Goal: Information Seeking & Learning: Learn about a topic

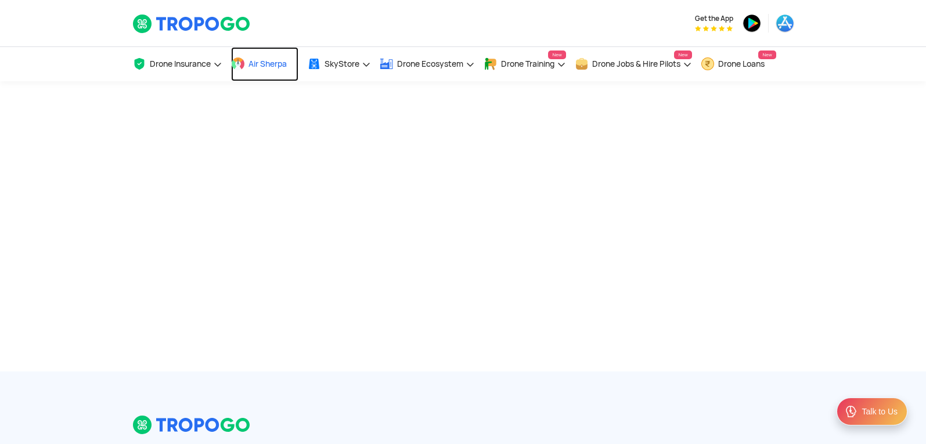
click at [269, 62] on span "Air Sherpa" at bounding box center [268, 63] width 38 height 9
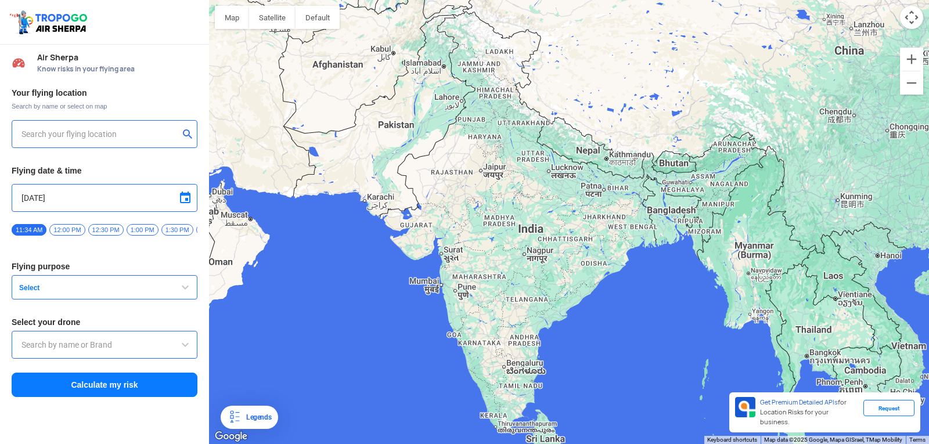
click at [188, 118] on div "Your flying location Search by name or select on map Flying date & time 9/13/20…" at bounding box center [104, 243] width 209 height 322
click at [183, 128] on div at bounding box center [104, 134] width 166 height 14
click at [26, 134] on input "text" at bounding box center [99, 134] width 157 height 14
click at [79, 107] on span "Search by name or select on map" at bounding box center [105, 106] width 186 height 9
click at [163, 203] on input "[DATE]" at bounding box center [104, 198] width 166 height 14
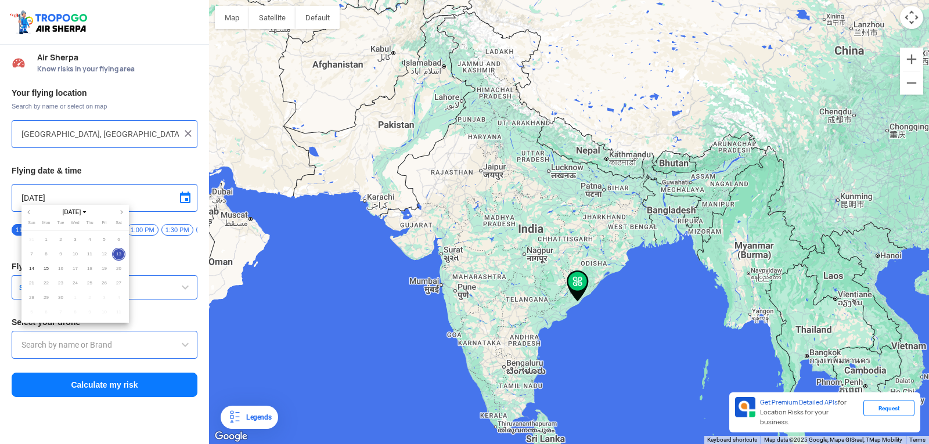
click at [149, 264] on div at bounding box center [464, 222] width 929 height 444
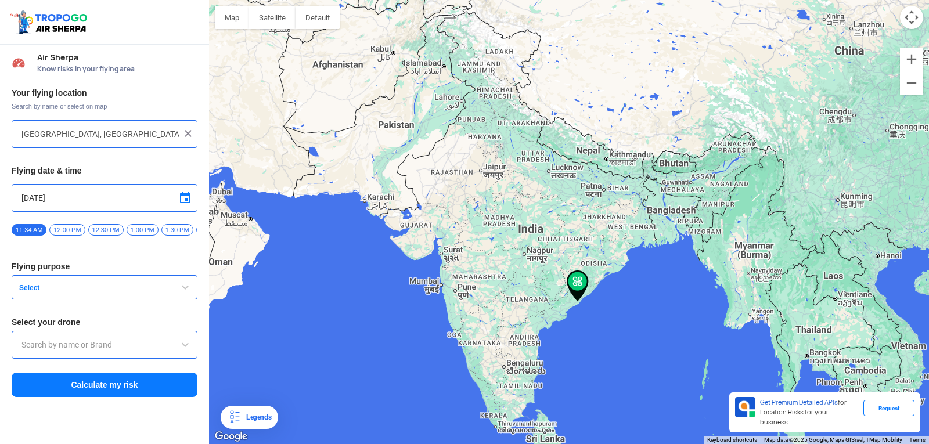
click at [70, 225] on span "12:00 PM" at bounding box center [66, 230] width 35 height 12
click at [183, 293] on span "button" at bounding box center [185, 287] width 14 height 14
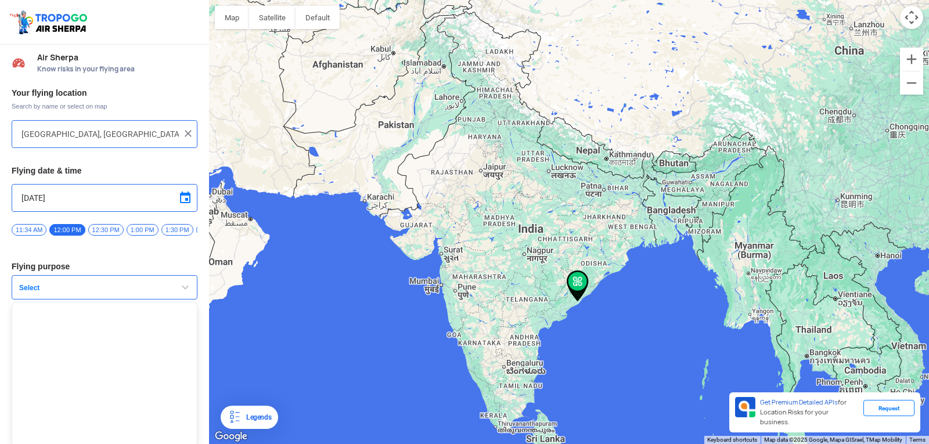
click at [185, 290] on span "button" at bounding box center [185, 287] width 14 height 14
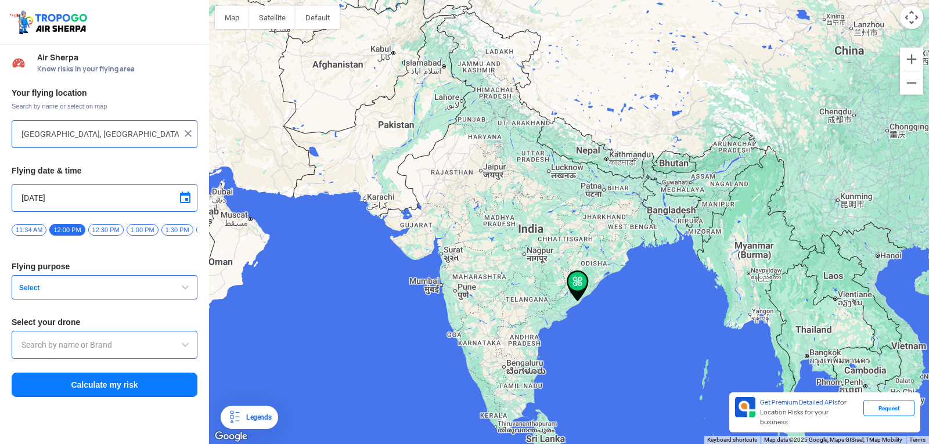
click at [185, 290] on span "button" at bounding box center [185, 287] width 14 height 14
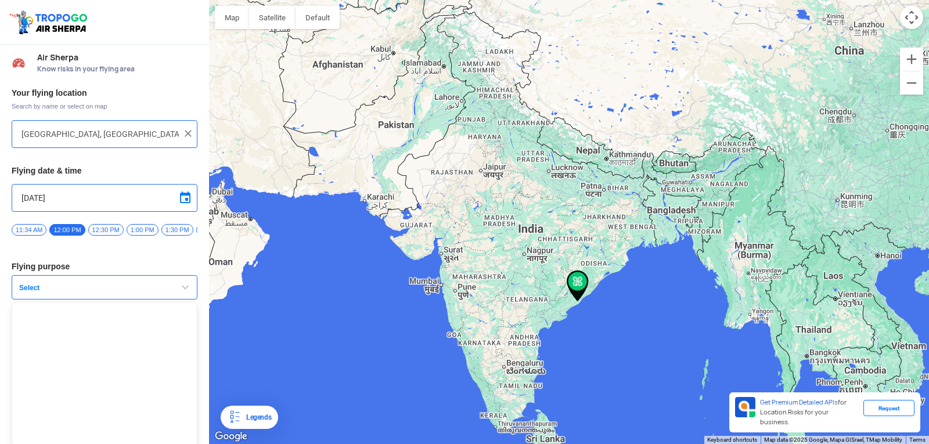
click at [144, 293] on span "Select" at bounding box center [87, 287] width 145 height 9
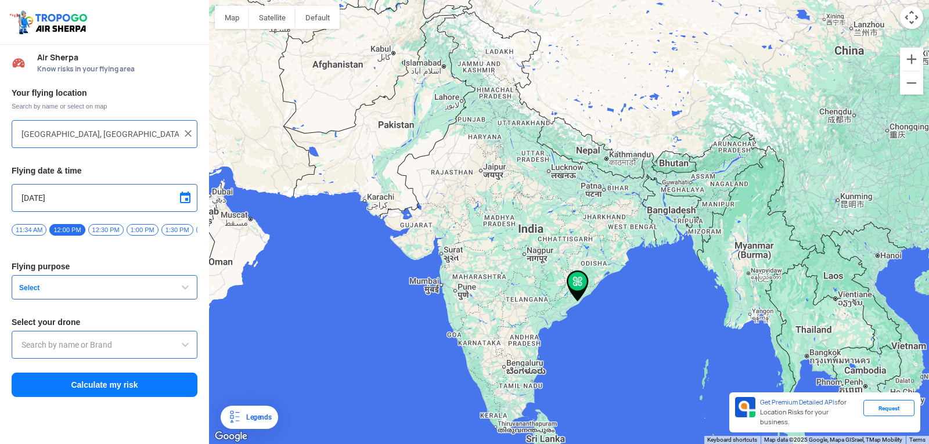
click at [148, 292] on span "Select" at bounding box center [87, 287] width 145 height 9
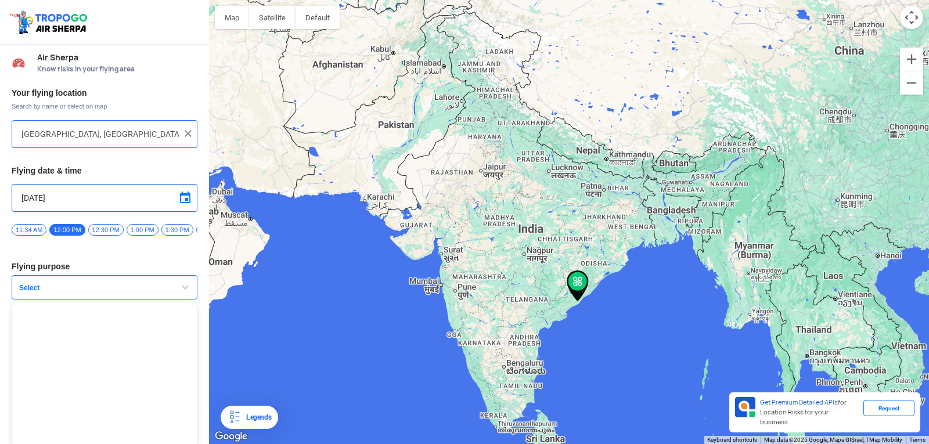
click at [181, 293] on span "button" at bounding box center [185, 287] width 14 height 14
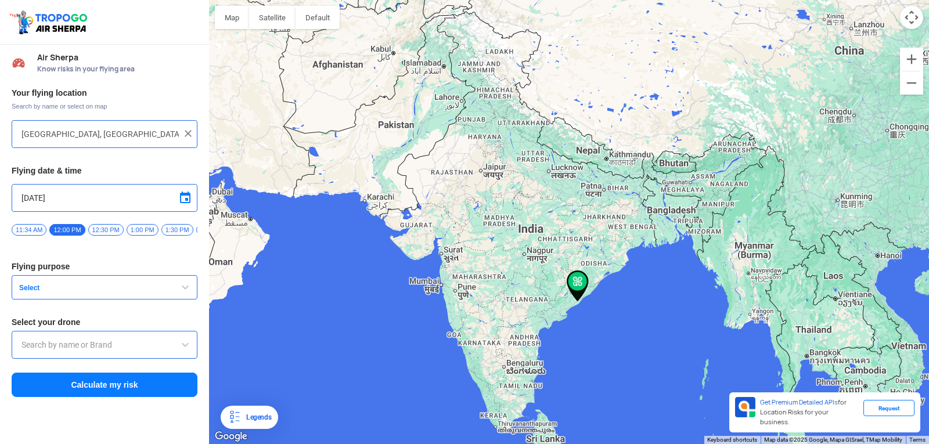
click at [189, 347] on span at bounding box center [185, 345] width 14 height 14
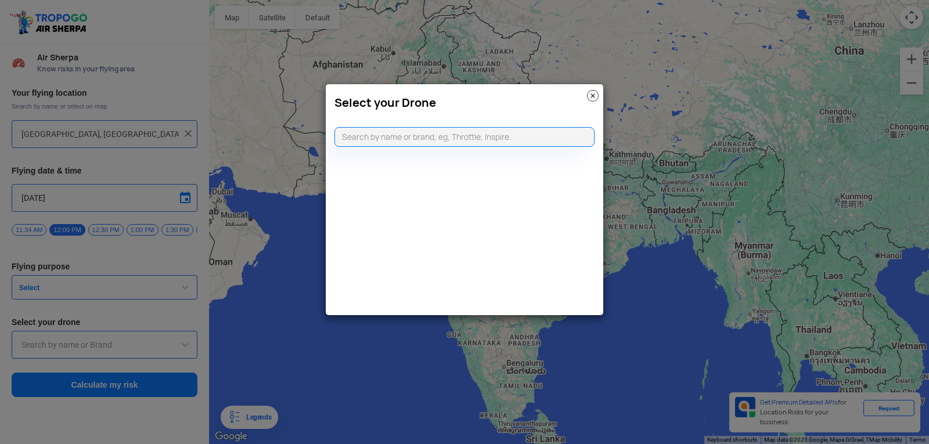
click at [189, 291] on modal-container "Select your Drone" at bounding box center [464, 222] width 929 height 444
click at [244, 276] on modal-container "Select your Drone" at bounding box center [464, 222] width 929 height 444
click at [595, 97] on img at bounding box center [593, 96] width 12 height 12
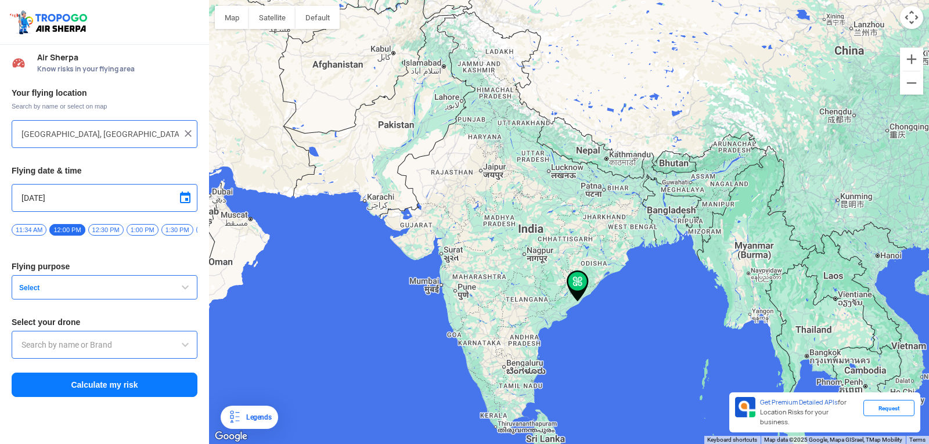
click at [183, 287] on span "button" at bounding box center [185, 287] width 14 height 14
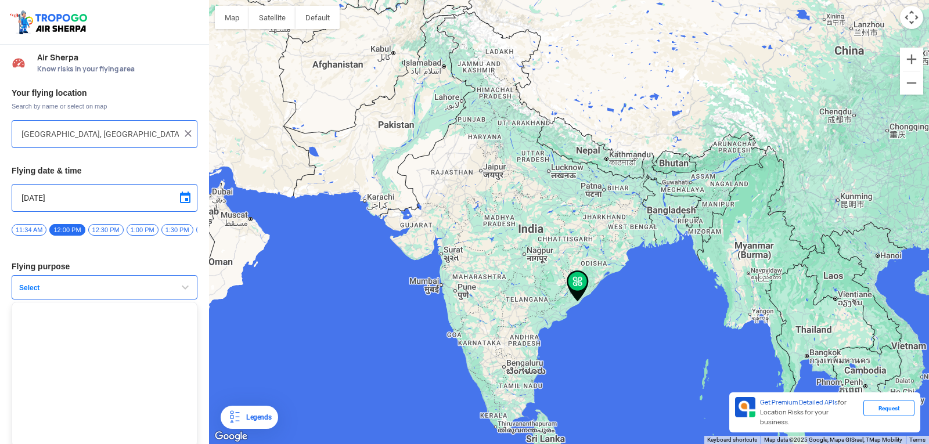
click at [183, 287] on span "button" at bounding box center [185, 287] width 14 height 14
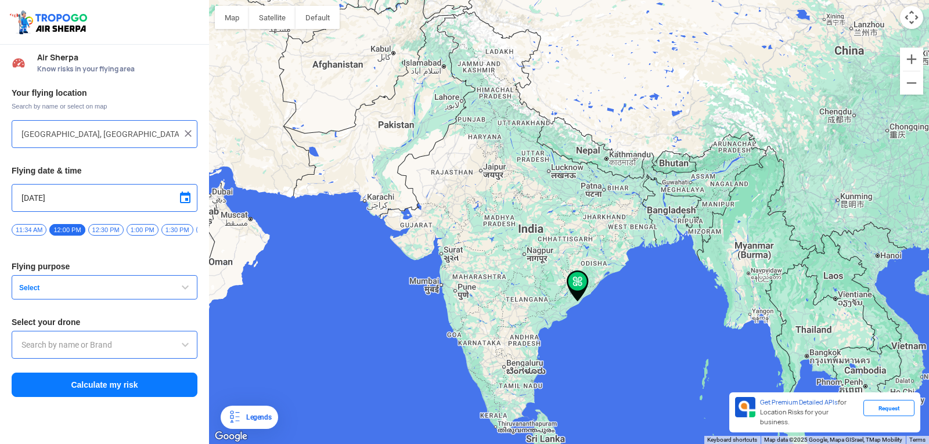
click at [188, 345] on span at bounding box center [185, 345] width 14 height 14
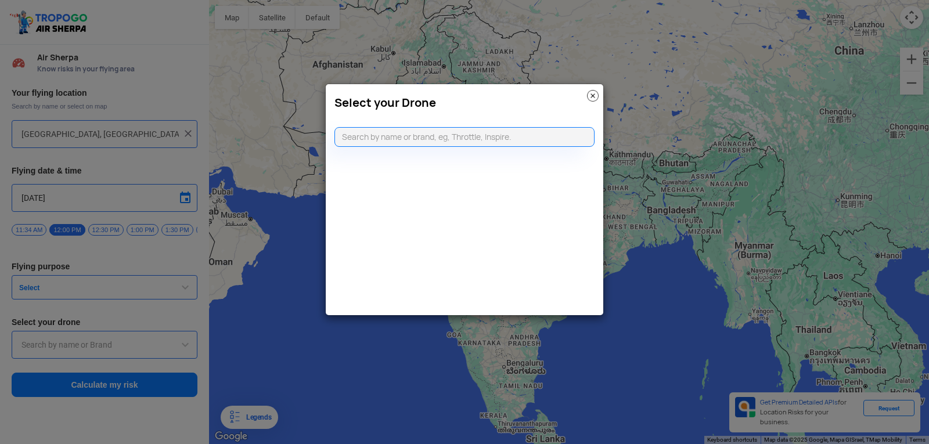
click at [188, 345] on modal-container "Select your Drone" at bounding box center [464, 222] width 929 height 444
click at [302, 312] on modal-container "Select your Drone" at bounding box center [464, 222] width 929 height 444
click at [592, 94] on img at bounding box center [593, 96] width 12 height 12
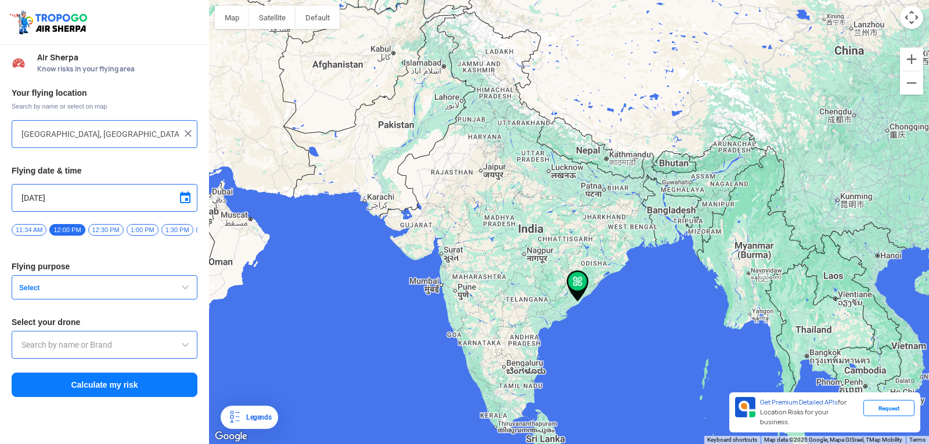
click at [503, 424] on div at bounding box center [569, 222] width 720 height 444
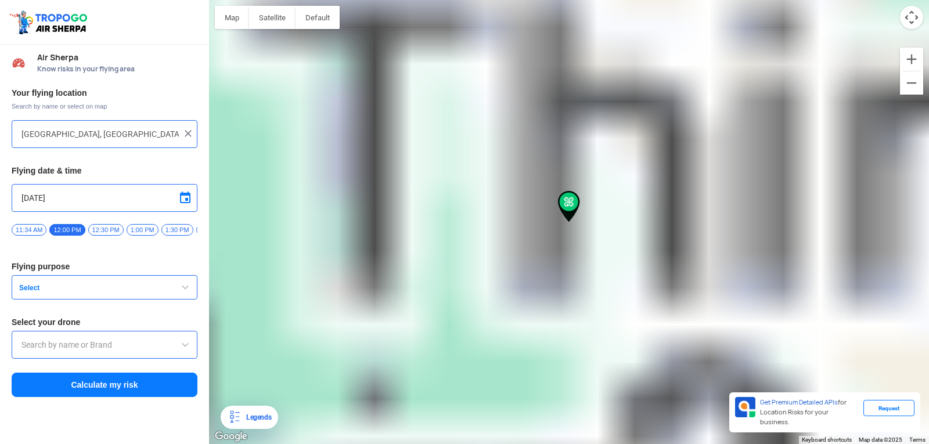
type input "Kallidaikurchi, Tamil Nadu 627416, India"
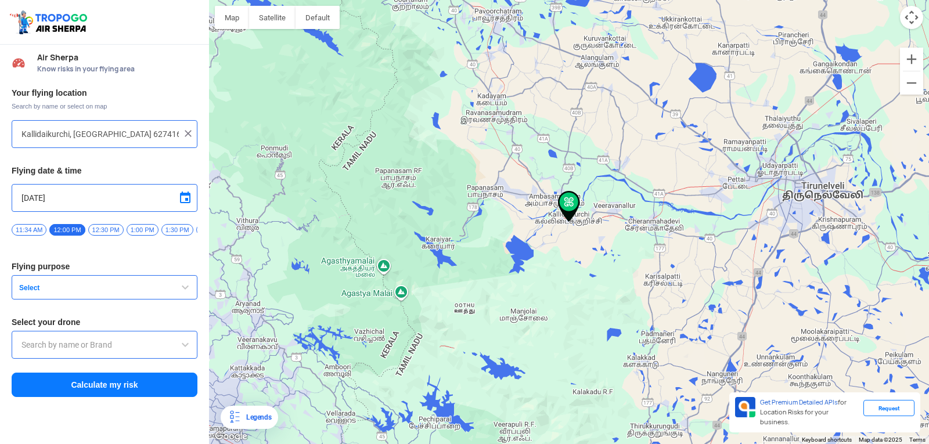
click at [175, 295] on button "Select" at bounding box center [105, 287] width 186 height 24
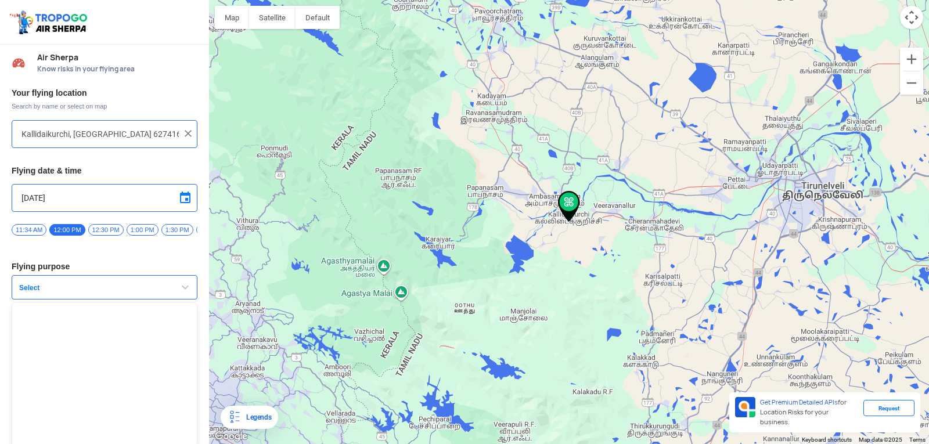
click at [188, 291] on span "button" at bounding box center [185, 287] width 14 height 14
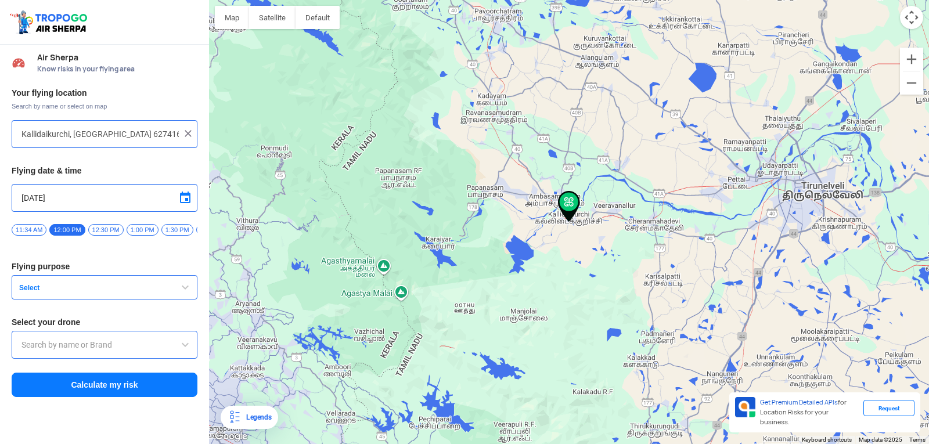
click at [188, 291] on span "button" at bounding box center [185, 287] width 14 height 14
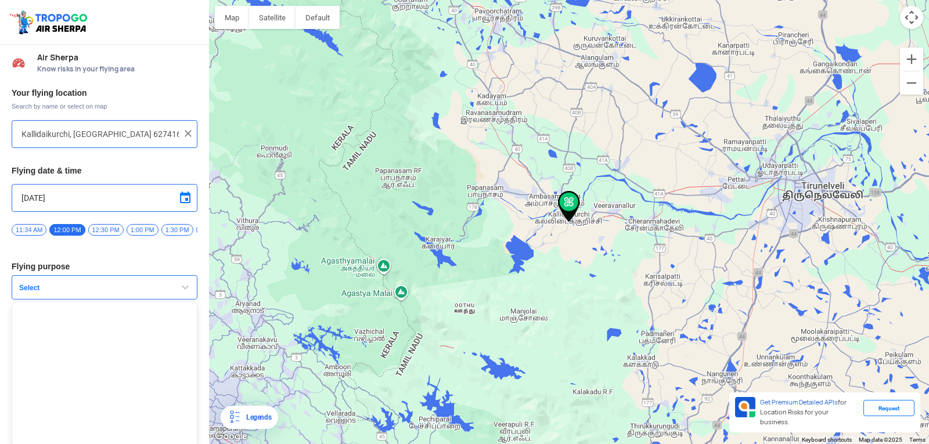
click at [180, 291] on span "button" at bounding box center [185, 287] width 14 height 14
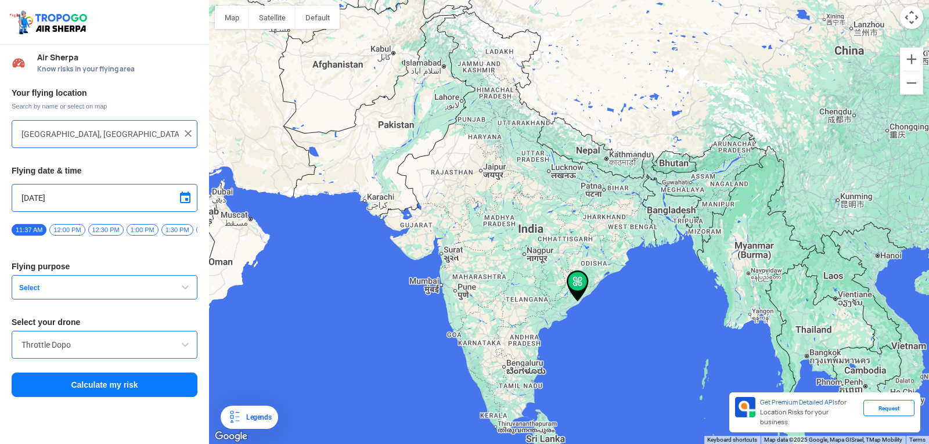
click at [179, 286] on span "button" at bounding box center [185, 287] width 14 height 14
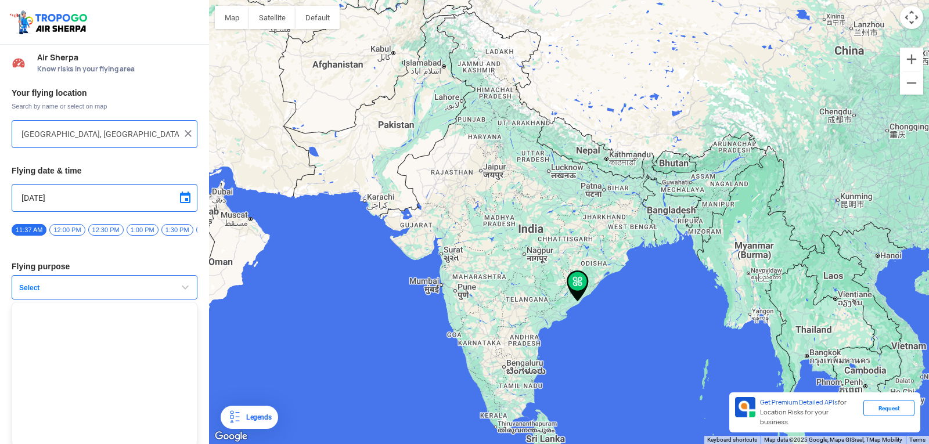
click at [186, 293] on span "button" at bounding box center [185, 287] width 14 height 14
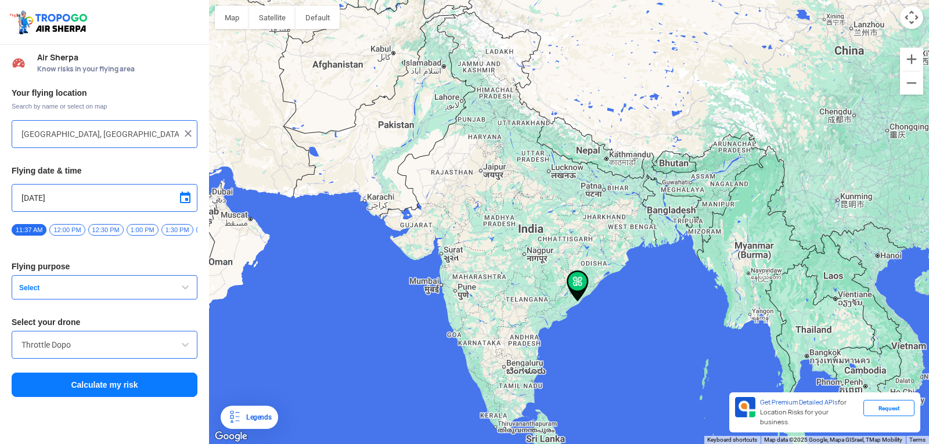
click at [187, 293] on span "button" at bounding box center [185, 287] width 14 height 14
click at [181, 291] on span "button" at bounding box center [185, 287] width 14 height 14
click at [186, 291] on span "button" at bounding box center [185, 287] width 14 height 14
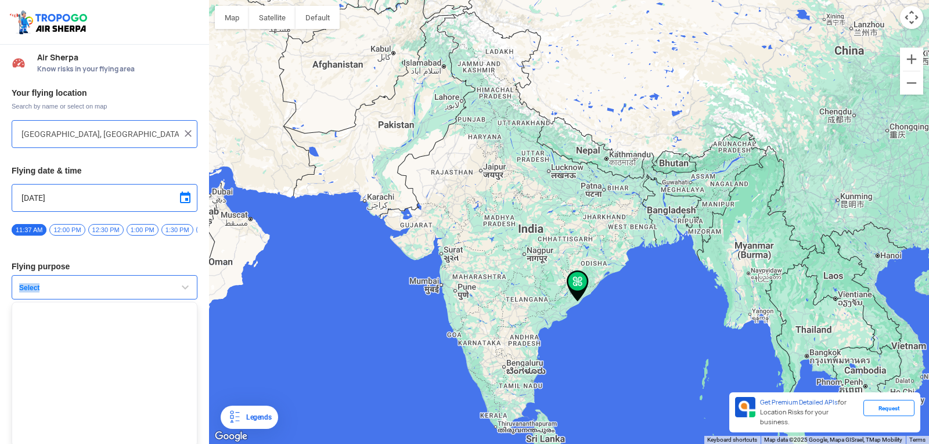
click at [171, 290] on div "Your flying location Search by name or select on map [GEOGRAPHIC_DATA], [GEOGRA…" at bounding box center [104, 243] width 209 height 322
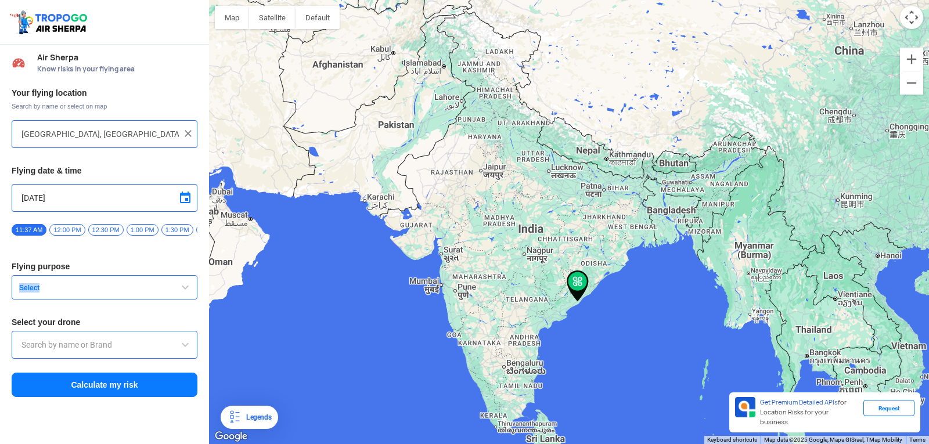
drag, startPoint x: 171, startPoint y: 290, endPoint x: 181, endPoint y: 291, distance: 9.9
click at [181, 291] on span "button" at bounding box center [185, 287] width 14 height 14
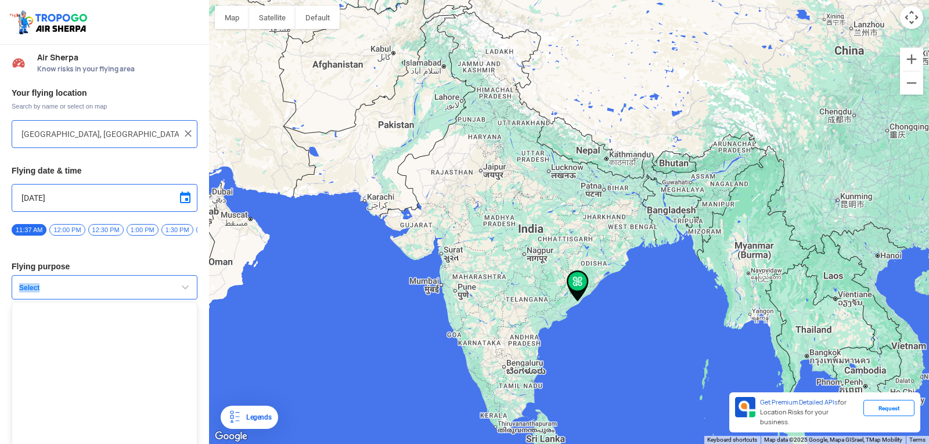
click at [181, 291] on span "button" at bounding box center [185, 287] width 14 height 14
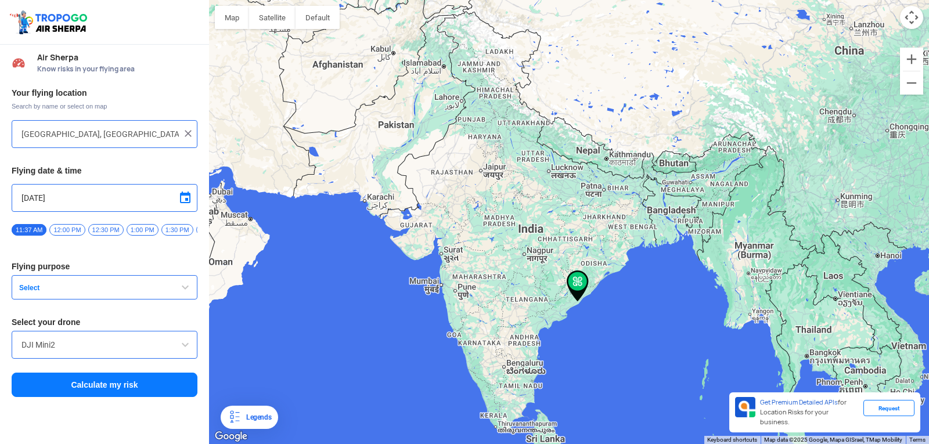
click at [661, 36] on div at bounding box center [569, 222] width 720 height 444
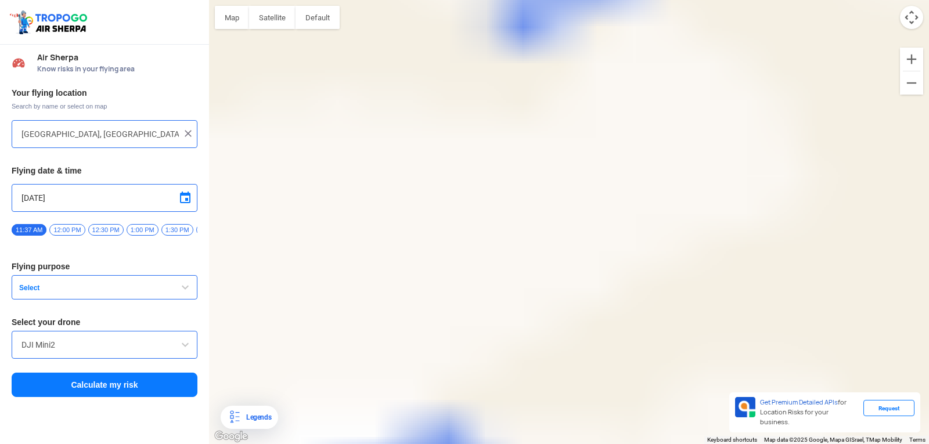
type input "Unnamed Road"
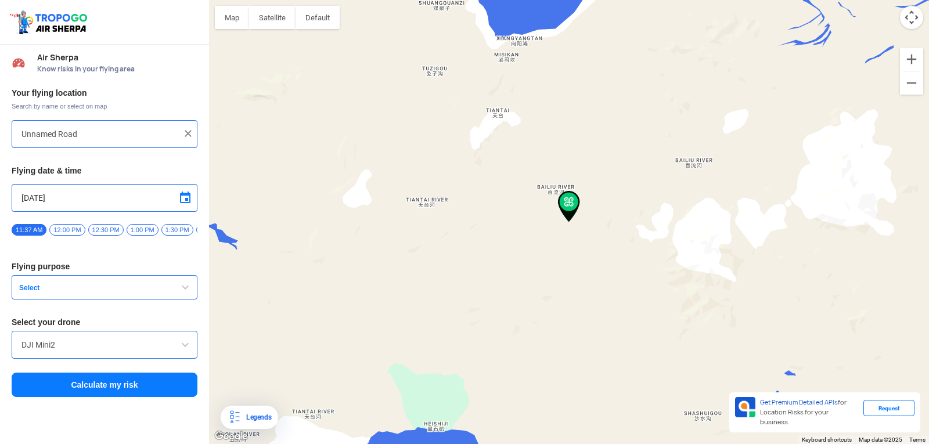
click at [188, 291] on span "button" at bounding box center [185, 287] width 14 height 14
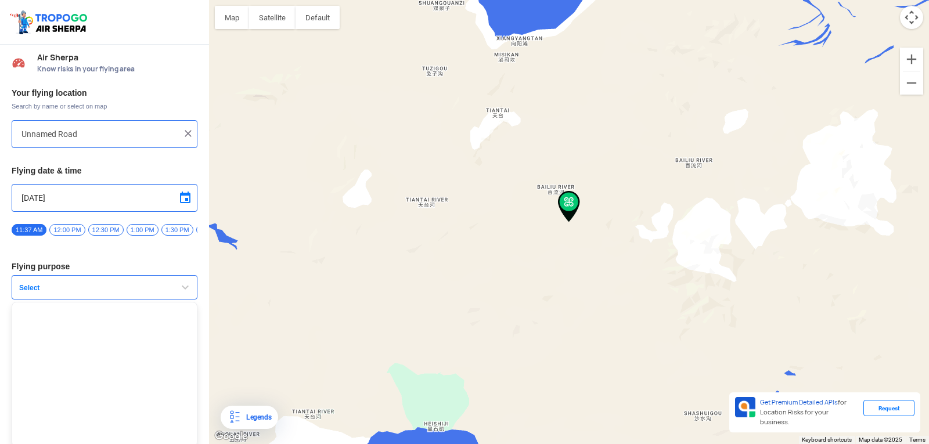
click at [188, 291] on span "button" at bounding box center [185, 287] width 14 height 14
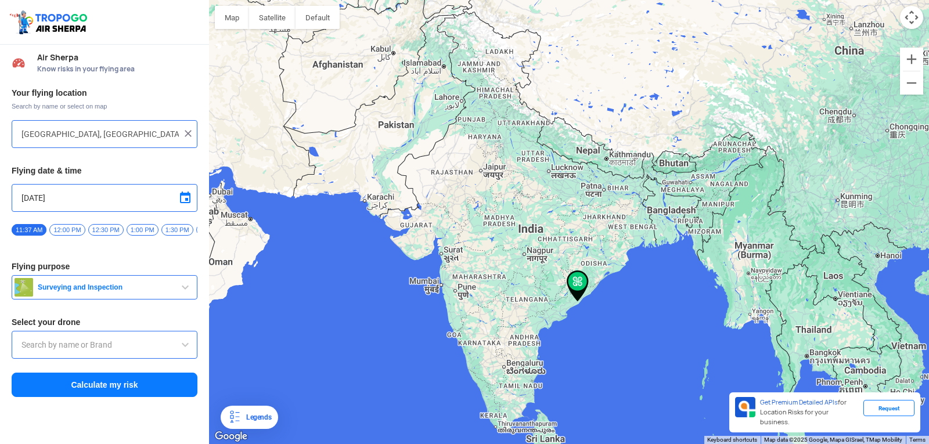
click at [187, 291] on span "button" at bounding box center [185, 287] width 14 height 14
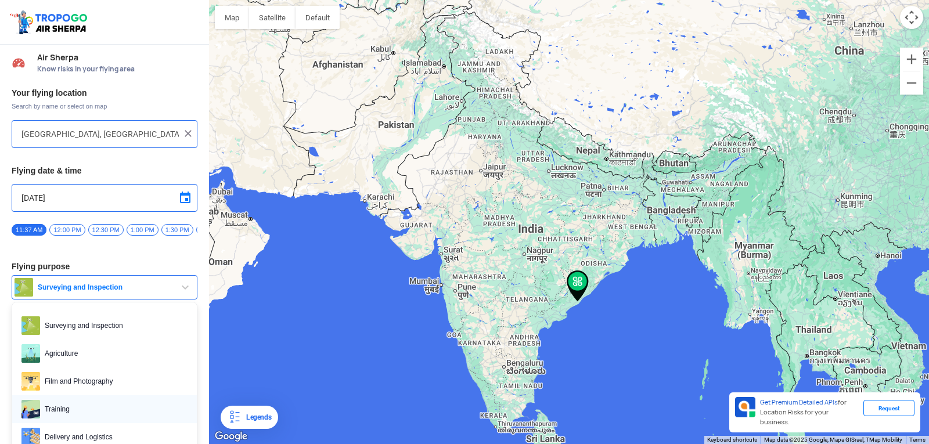
click at [141, 408] on span "Training" at bounding box center [113, 409] width 147 height 19
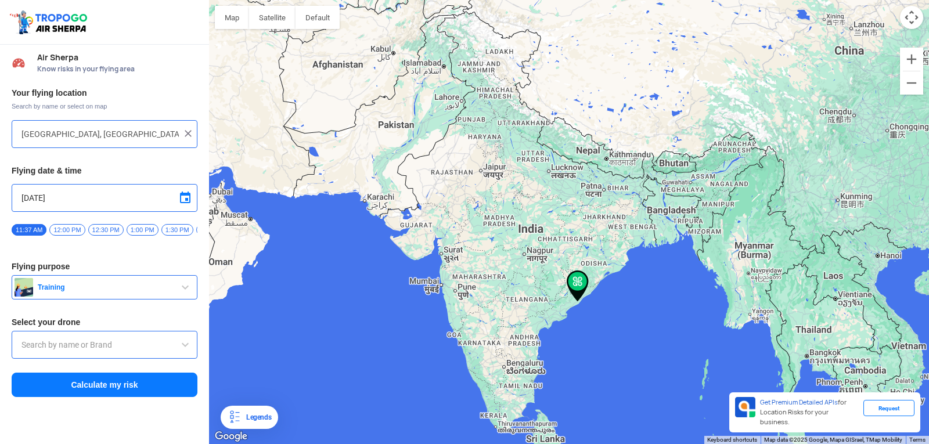
click at [185, 348] on span at bounding box center [185, 345] width 14 height 14
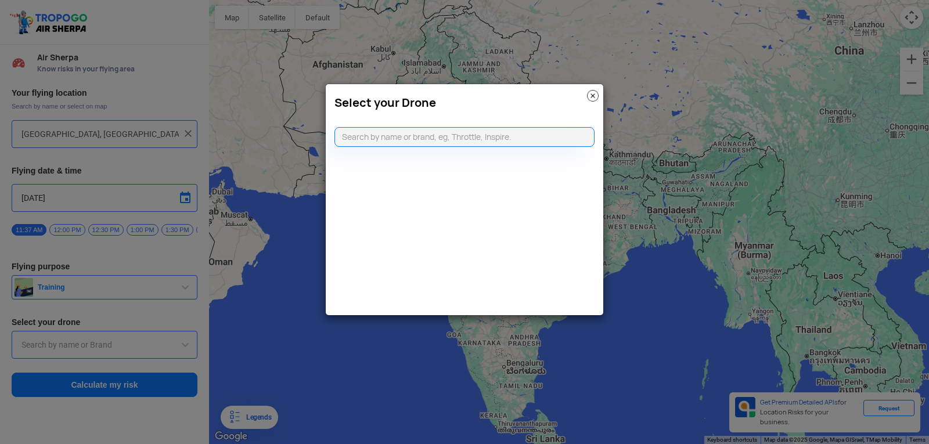
click at [591, 94] on img at bounding box center [593, 96] width 12 height 12
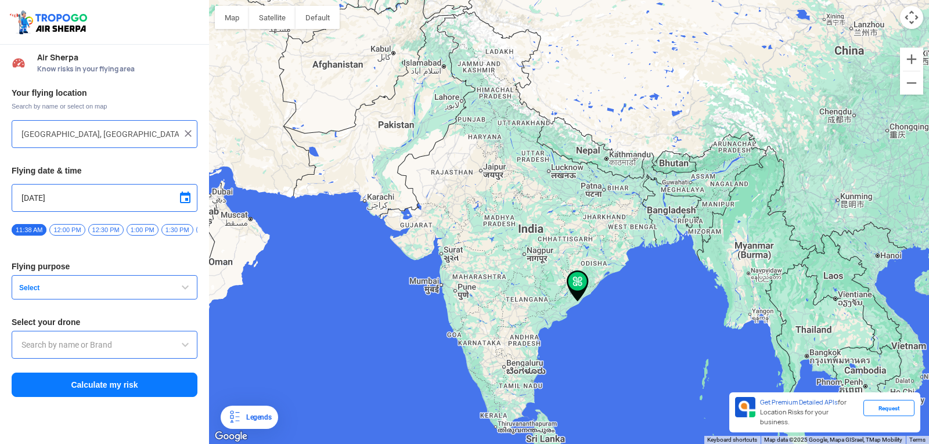
click at [188, 287] on span "button" at bounding box center [185, 287] width 14 height 14
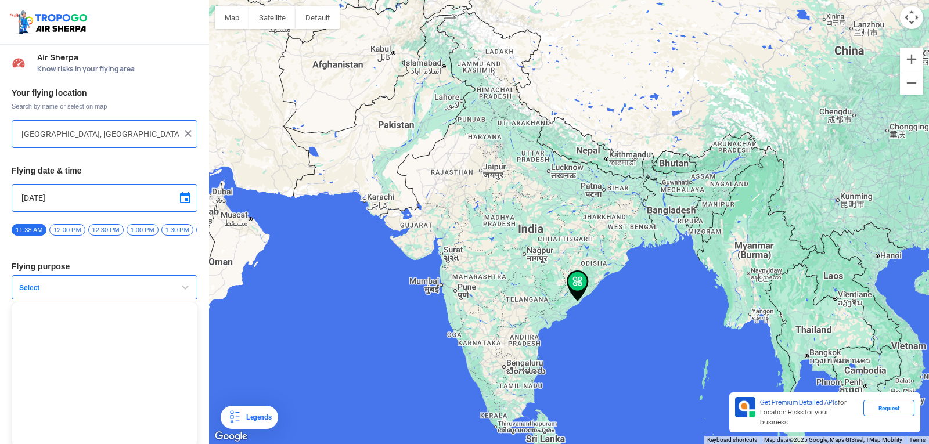
click at [188, 287] on span "button" at bounding box center [185, 287] width 14 height 14
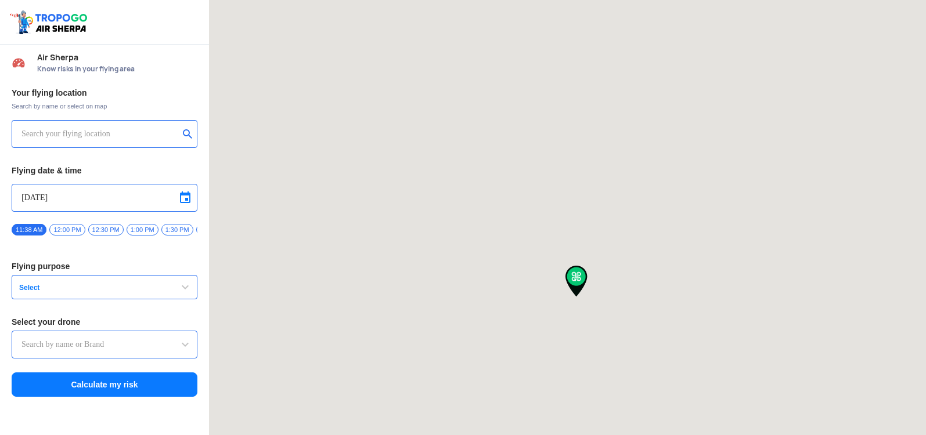
type input "[GEOGRAPHIC_DATA], [GEOGRAPHIC_DATA] 530049, [GEOGRAPHIC_DATA]"
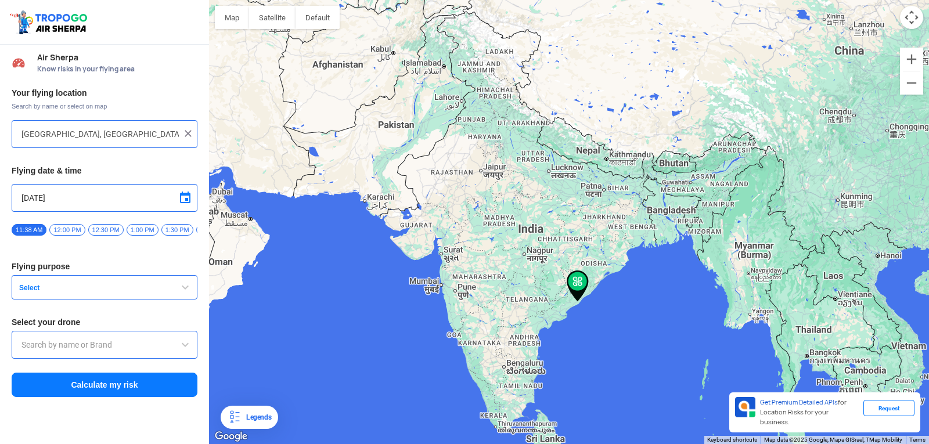
click at [187, 293] on span "button" at bounding box center [185, 287] width 14 height 14
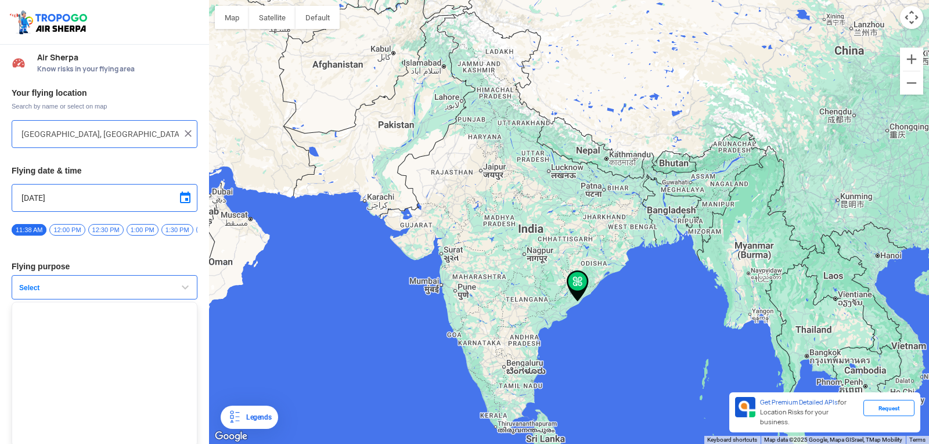
click at [187, 293] on span "button" at bounding box center [185, 287] width 14 height 14
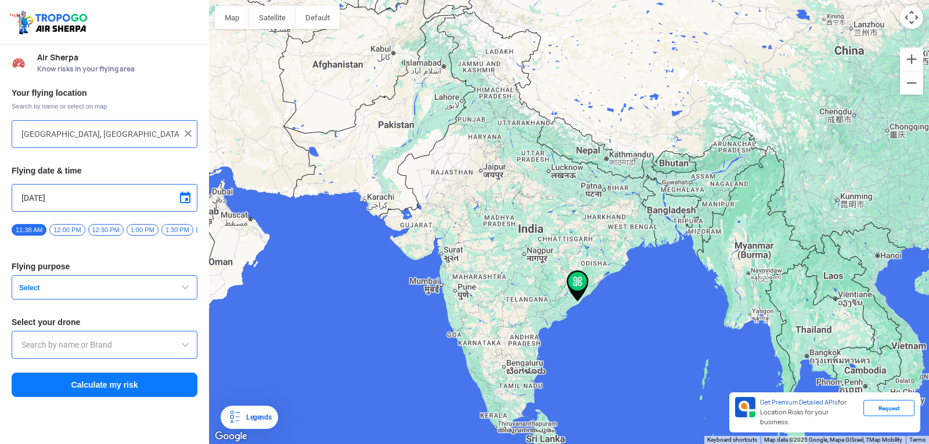
click at [188, 289] on span "button" at bounding box center [185, 287] width 14 height 14
click at [188, 291] on span "button" at bounding box center [185, 287] width 14 height 14
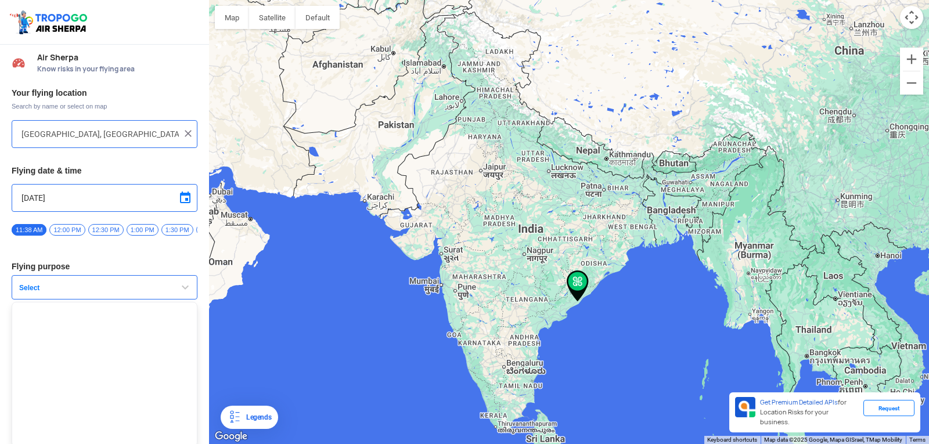
click at [188, 291] on span "button" at bounding box center [185, 287] width 14 height 14
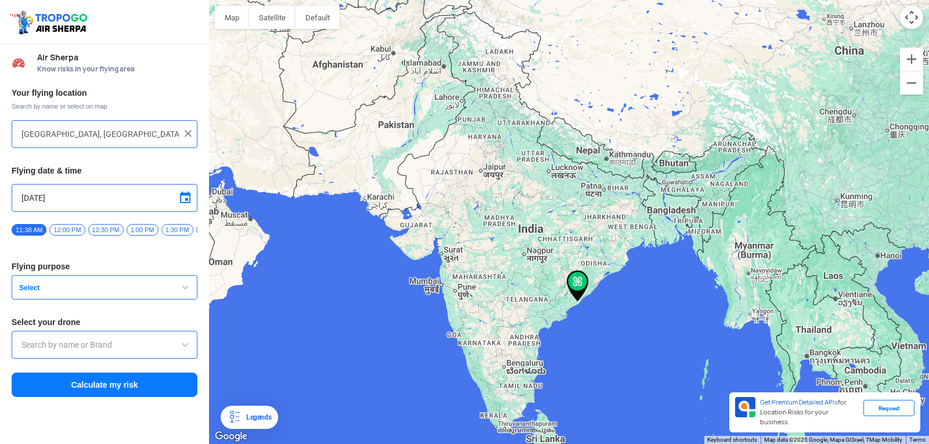
click at [188, 291] on span "button" at bounding box center [185, 287] width 14 height 14
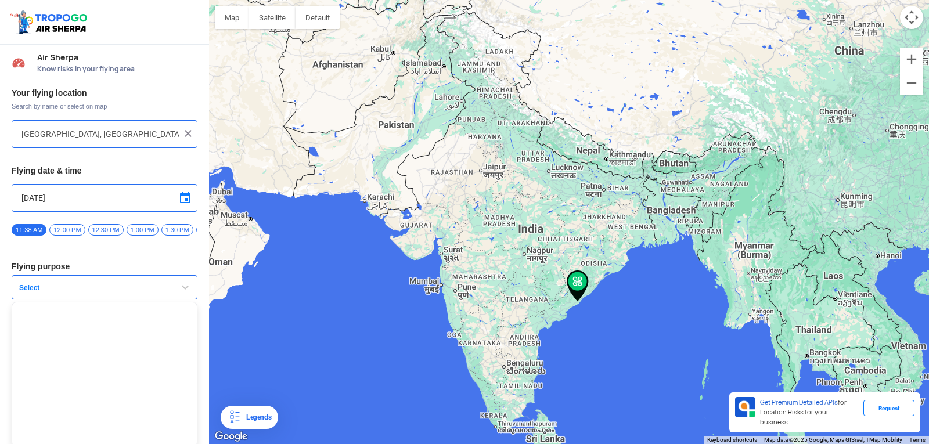
click at [59, 225] on span "12:00 PM" at bounding box center [66, 230] width 35 height 12
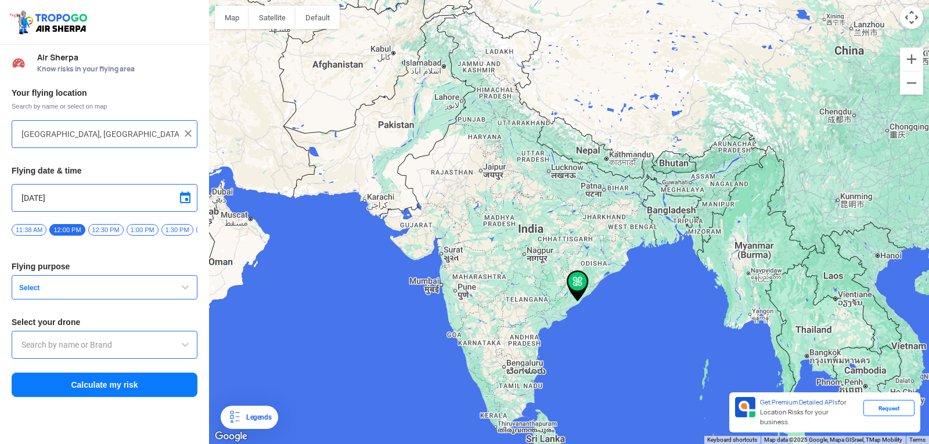
click at [178, 286] on span "button" at bounding box center [185, 287] width 14 height 14
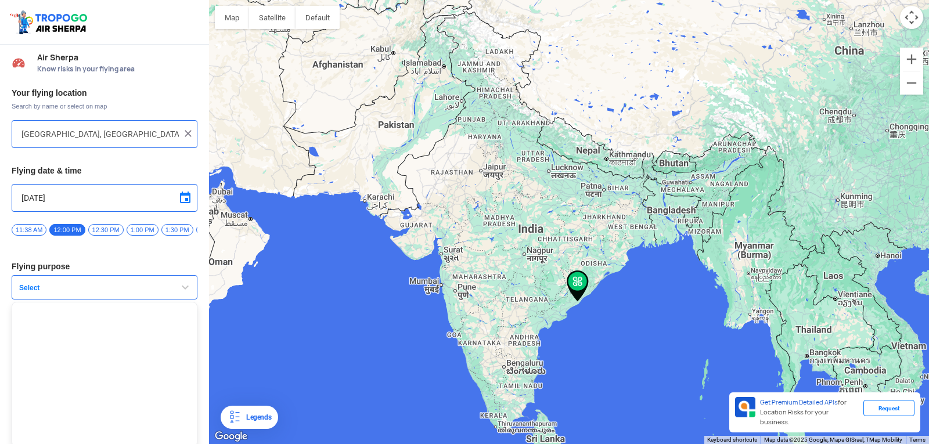
click at [178, 286] on span "button" at bounding box center [185, 287] width 14 height 14
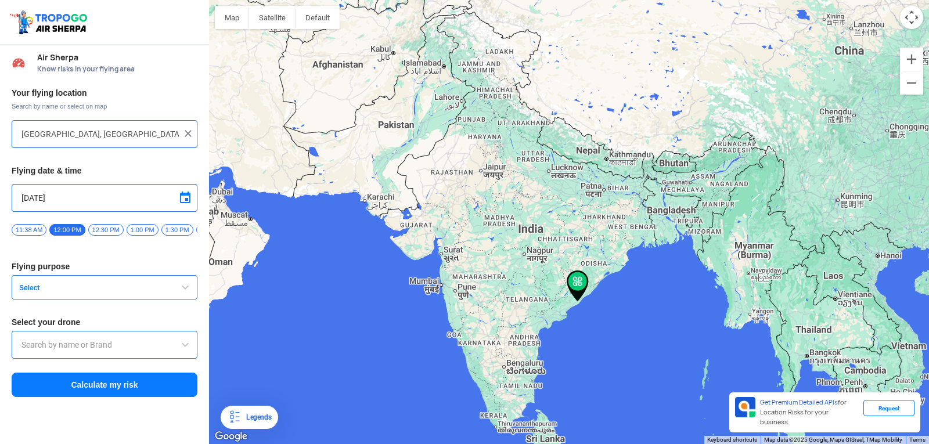
click at [182, 285] on button "Select" at bounding box center [105, 287] width 186 height 24
click at [188, 288] on span "button" at bounding box center [185, 287] width 14 height 14
type input "[GEOGRAPHIC_DATA], [GEOGRAPHIC_DATA] 530049, [GEOGRAPHIC_DATA]"
click at [179, 293] on span "button" at bounding box center [185, 287] width 14 height 14
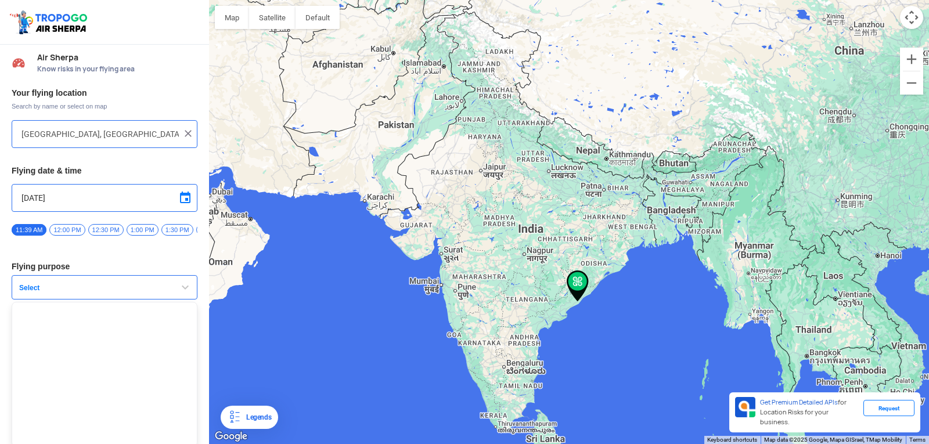
drag, startPoint x: 179, startPoint y: 293, endPoint x: 186, endPoint y: 291, distance: 7.7
click at [186, 291] on span "button" at bounding box center [185, 287] width 14 height 14
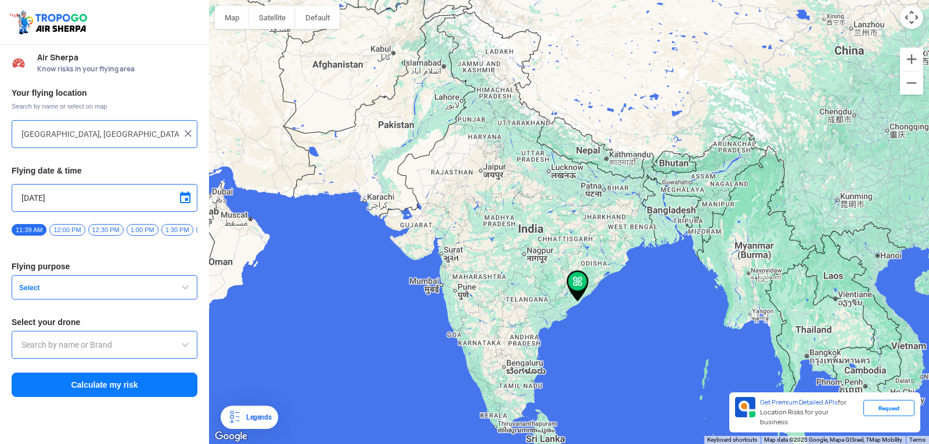
click at [186, 291] on span "button" at bounding box center [185, 287] width 14 height 14
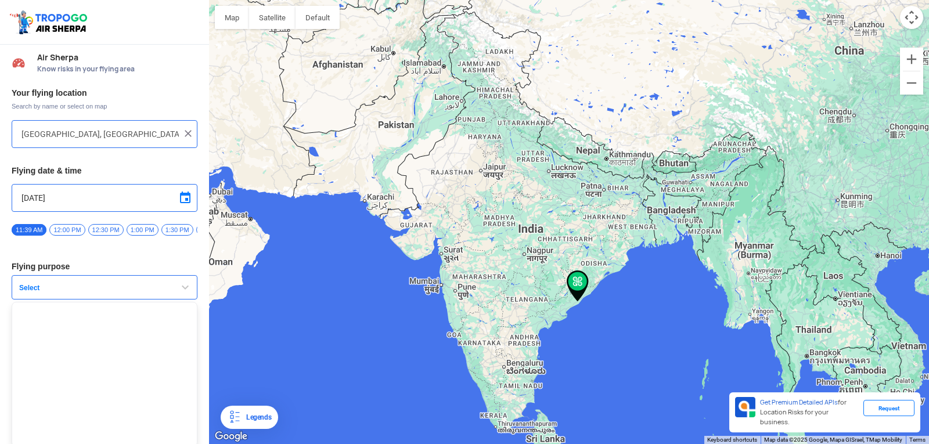
click at [186, 291] on span "button" at bounding box center [185, 287] width 14 height 14
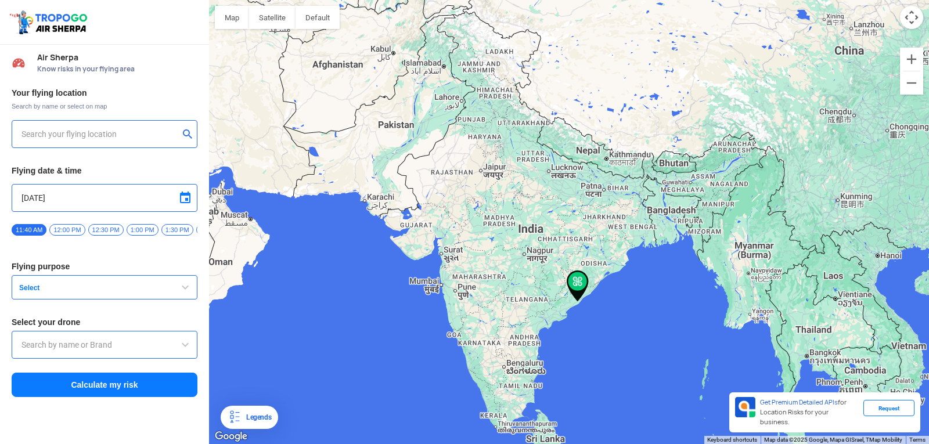
type input "[GEOGRAPHIC_DATA], [GEOGRAPHIC_DATA] 530049, [GEOGRAPHIC_DATA]"
click at [184, 289] on span "button" at bounding box center [185, 287] width 14 height 14
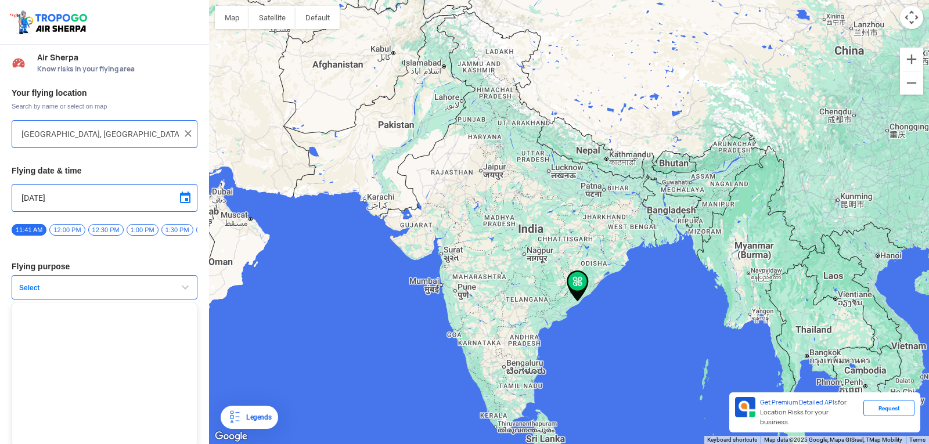
click at [185, 289] on span "button" at bounding box center [185, 287] width 14 height 14
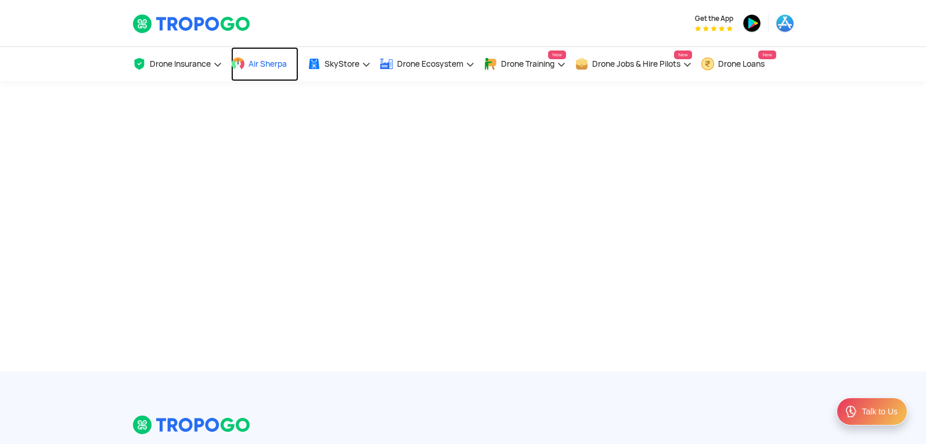
click at [273, 60] on span "Air Sherpa" at bounding box center [268, 63] width 38 height 9
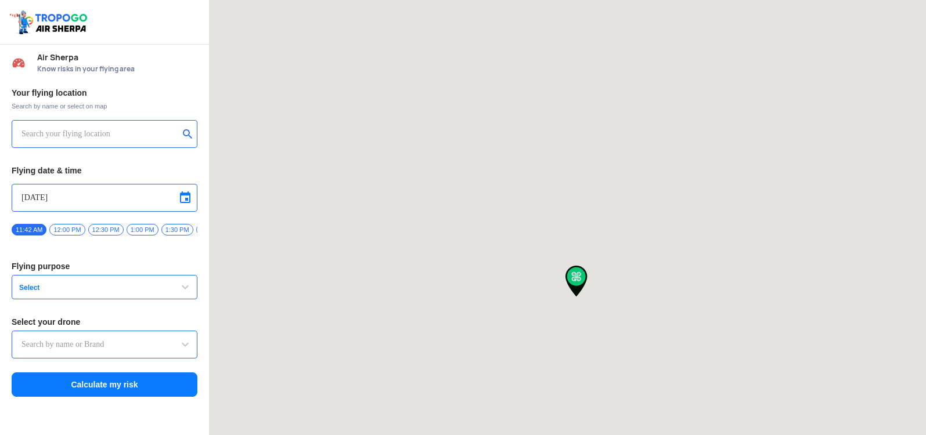
type input "[GEOGRAPHIC_DATA], [GEOGRAPHIC_DATA] 530049, [GEOGRAPHIC_DATA]"
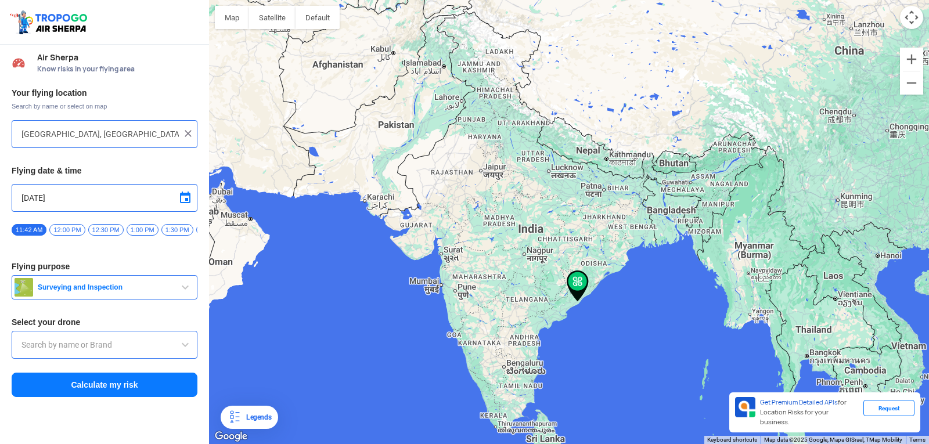
click at [187, 290] on span "button" at bounding box center [185, 287] width 14 height 14
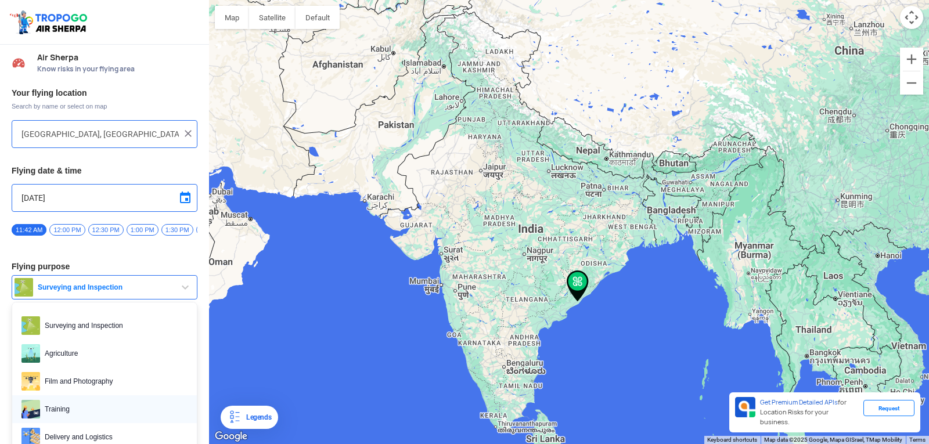
click at [85, 413] on span "Training" at bounding box center [113, 409] width 147 height 19
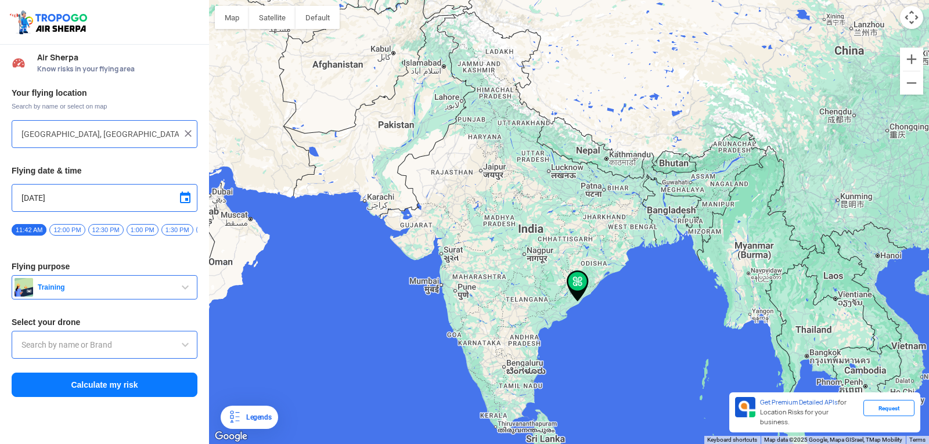
click at [181, 342] on div at bounding box center [105, 345] width 186 height 28
click at [178, 351] on input "text" at bounding box center [104, 345] width 166 height 14
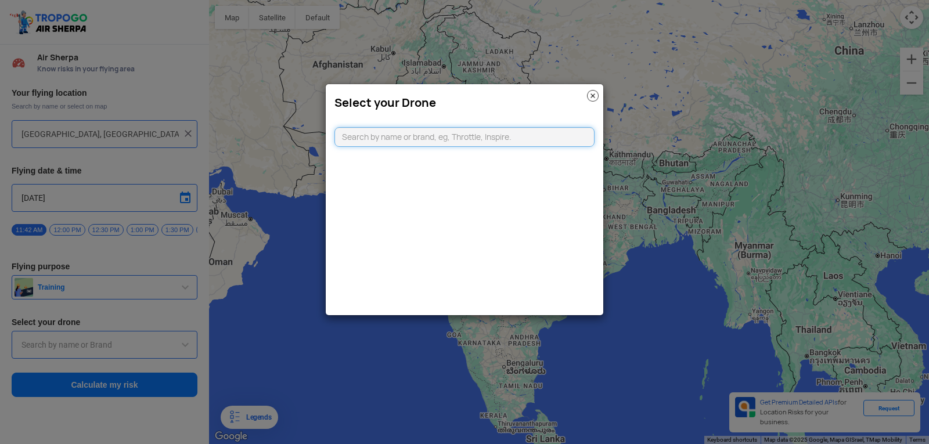
click at [390, 138] on input "text" at bounding box center [464, 137] width 260 height 20
click at [593, 96] on img at bounding box center [593, 96] width 12 height 12
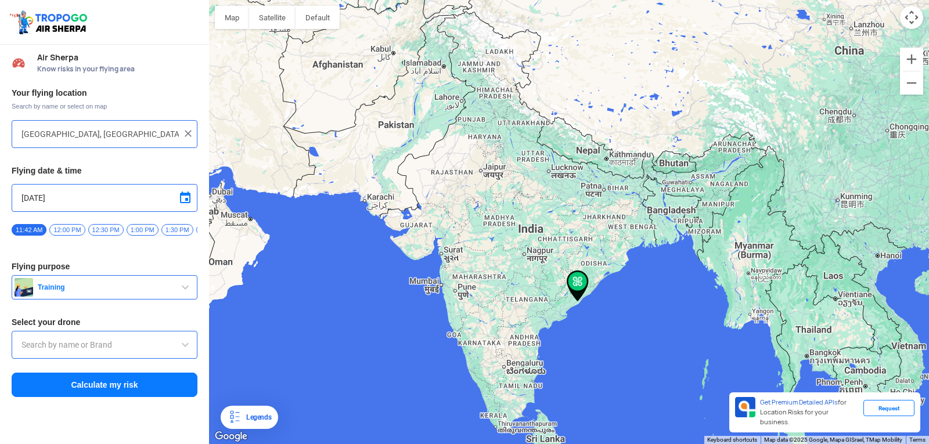
click at [59, 224] on span "12:00 PM" at bounding box center [66, 230] width 35 height 12
click at [183, 347] on span at bounding box center [185, 345] width 14 height 14
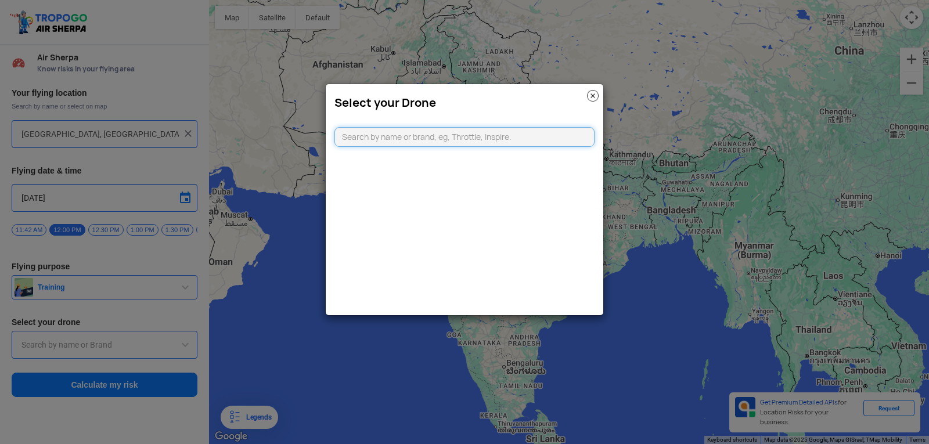
click at [395, 138] on input "text" at bounding box center [464, 137] width 260 height 20
type input "D"
click at [789, 135] on modal-container "Select your Drone" at bounding box center [464, 222] width 929 height 444
click at [813, 36] on modal-container "Select your Drone" at bounding box center [464, 222] width 929 height 444
